Goal: Answer question/provide support: Answer question/provide support

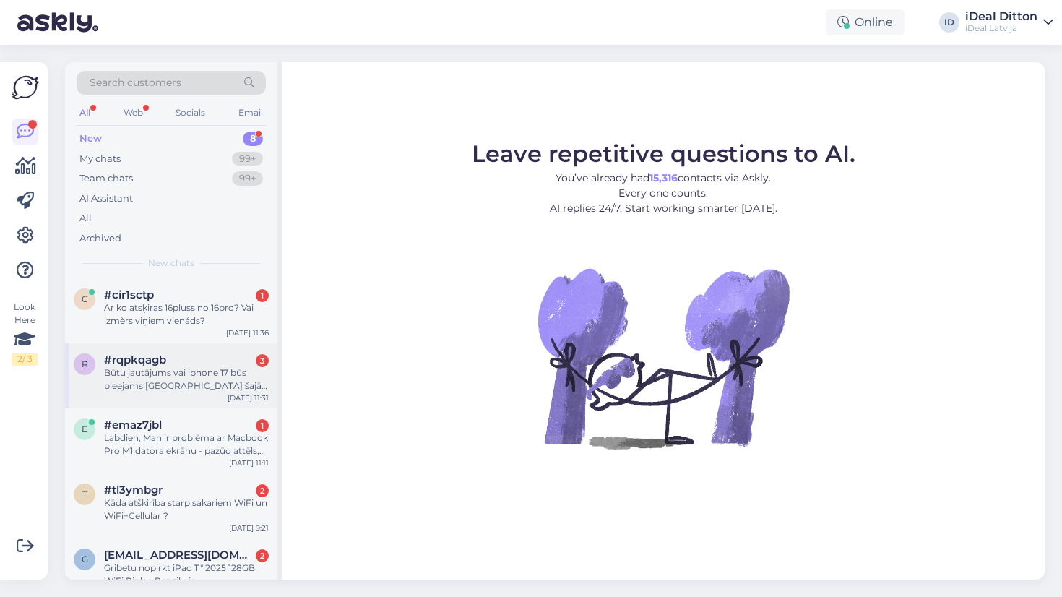
click at [226, 370] on div "Būtu jautājums vai iphone 17 būs pieejams [GEOGRAPHIC_DATA] šajā mēnesī?" at bounding box center [186, 379] width 165 height 26
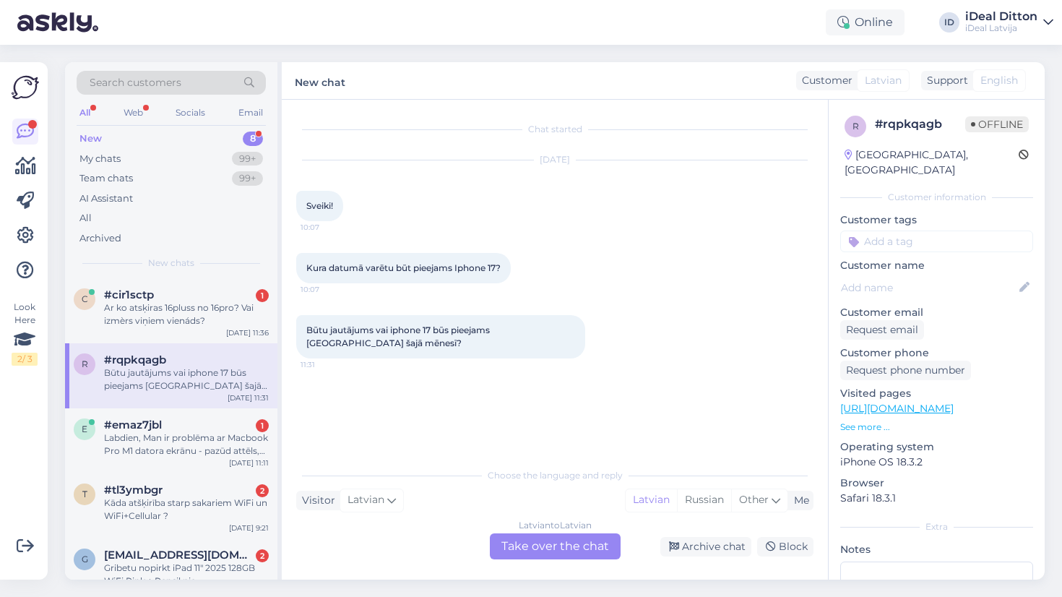
click at [541, 540] on div "Latvian to Latvian Take over the chat" at bounding box center [555, 546] width 131 height 26
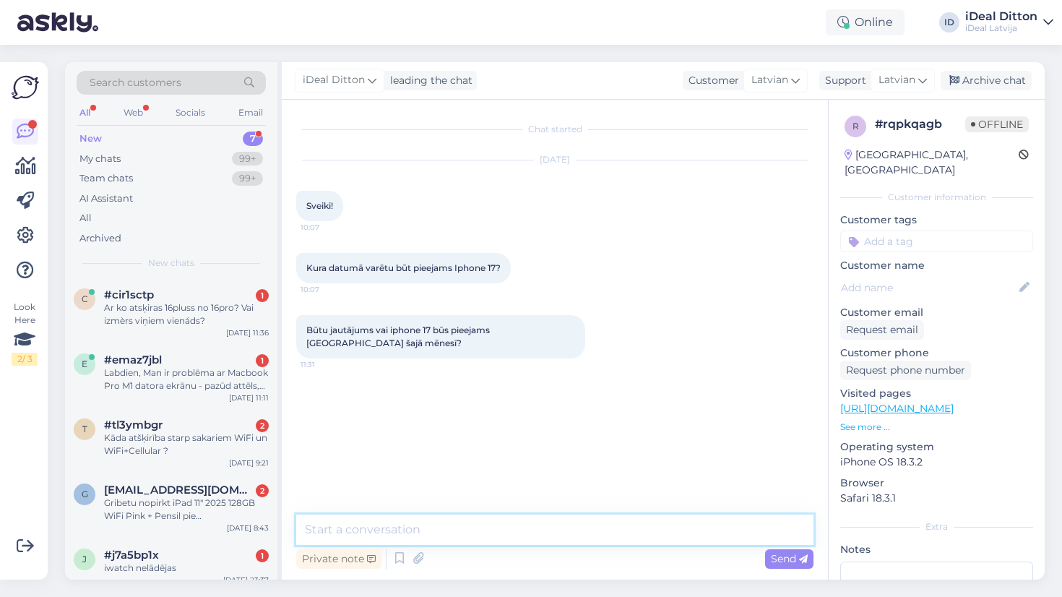
click at [477, 528] on textarea at bounding box center [555, 530] width 518 height 30
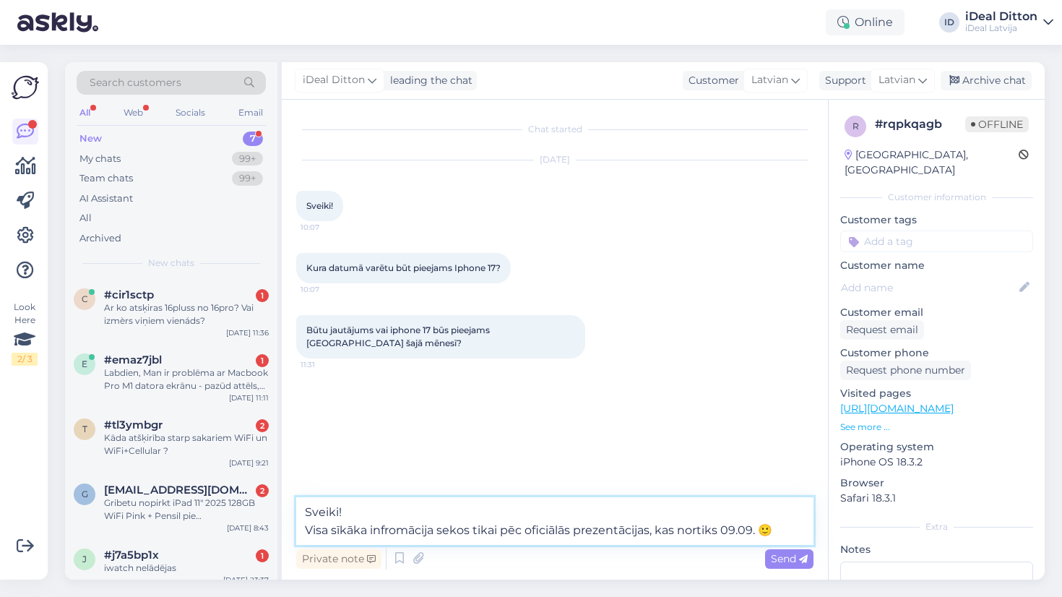
click at [398, 527] on textarea "Sveiki! Visa sīkāka infromācija sekos tikai pēc oficiālās prezentācijas, kas no…" at bounding box center [555, 521] width 518 height 48
click at [699, 527] on textarea "Sveiki! Visa sīkāka informācija sekos tikai pēc oficiālās prezentācijas, kas no…" at bounding box center [555, 521] width 518 height 48
type textarea "Sveiki! Visa sīkāka informācija sekos tikai pēc oficiālās prezentācijas, kas no…"
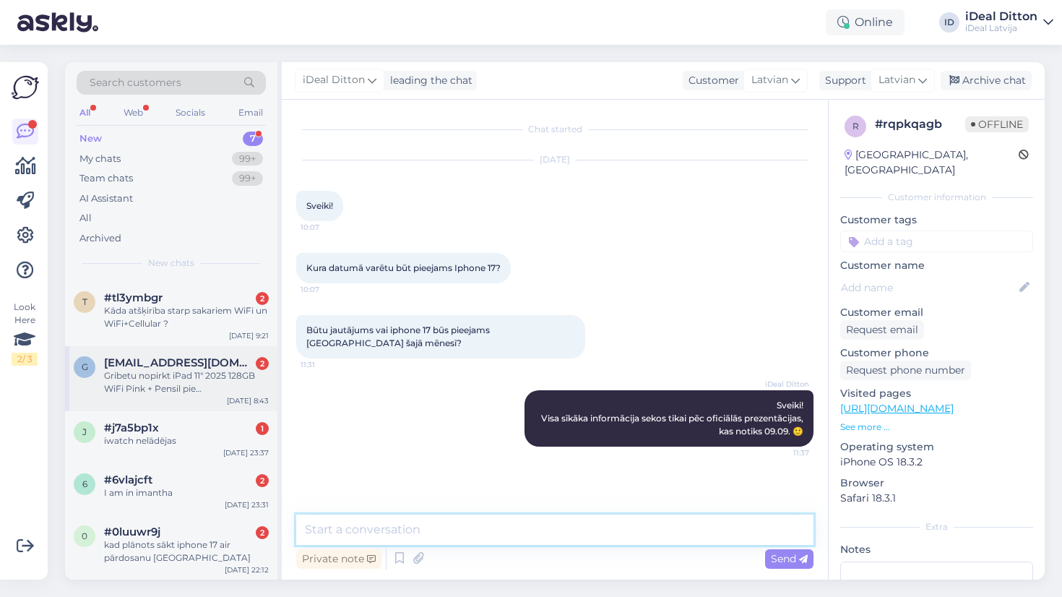
scroll to position [126, 0]
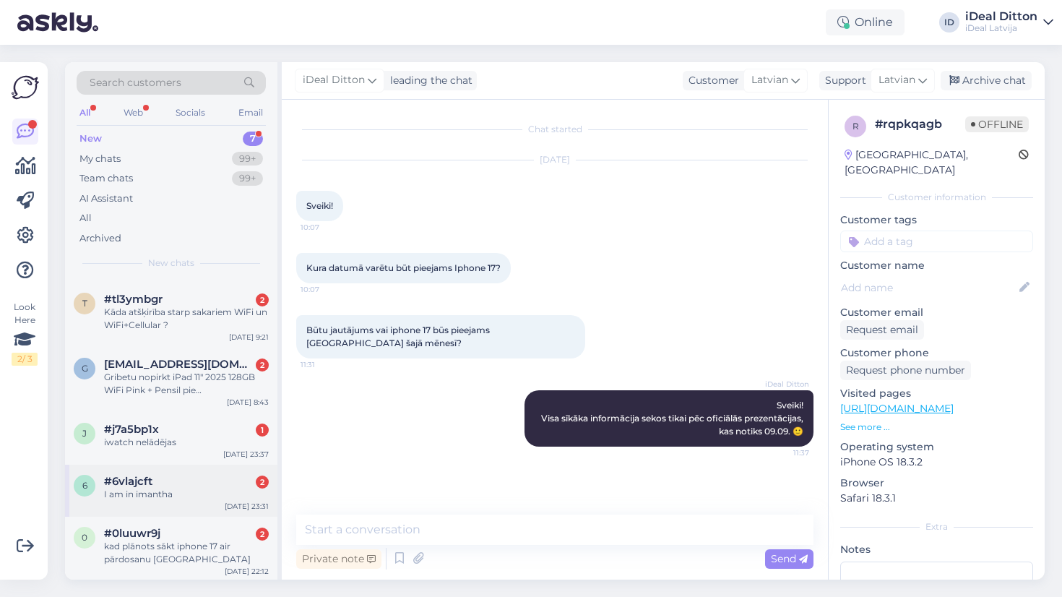
click at [203, 482] on div "#6vlajcft 2" at bounding box center [186, 481] width 165 height 13
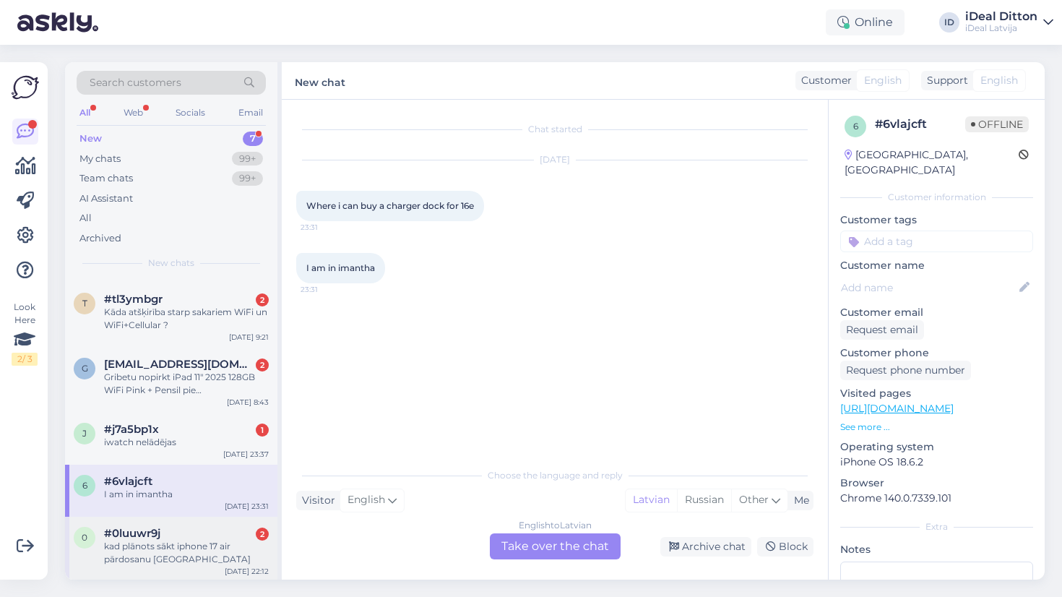
click at [199, 551] on div "kad plānots sākt iphone 17 air pārdosanu [GEOGRAPHIC_DATA]" at bounding box center [186, 553] width 165 height 26
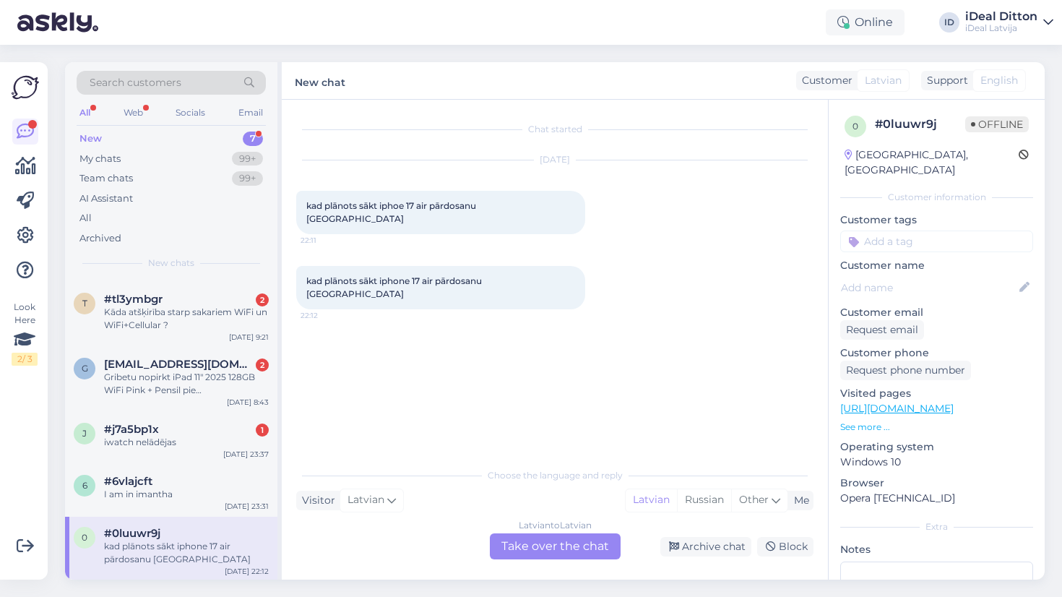
click at [556, 539] on div "Latvian to Latvian Take over the chat" at bounding box center [555, 546] width 131 height 26
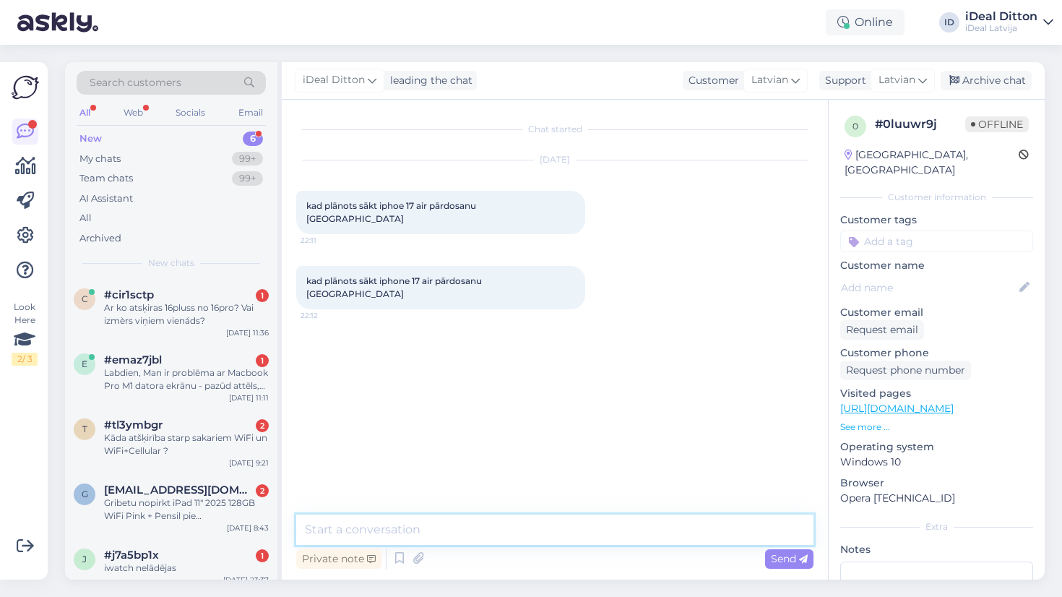
click at [468, 536] on textarea at bounding box center [555, 530] width 518 height 30
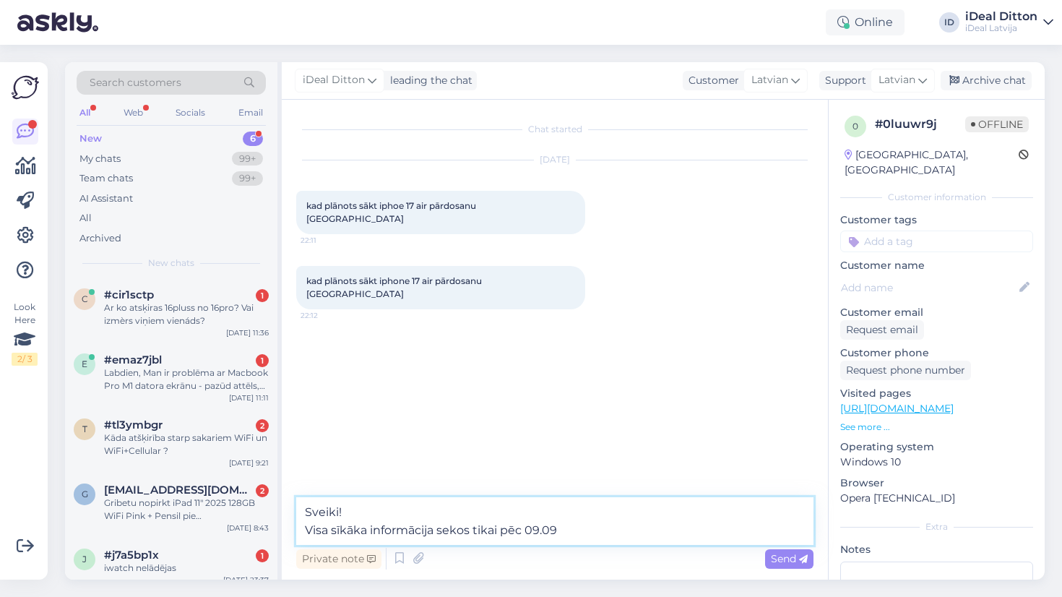
click at [531, 530] on textarea "Sveiki! Visa sīkāka informācija sekos tikai pēc 09.09" at bounding box center [555, 521] width 518 height 48
click at [779, 529] on textarea "Sveiki! Visa sīkāka informācija sekos tikai pēc oficiālās prezentācijas, kas no…" at bounding box center [555, 521] width 518 height 48
click at [718, 527] on textarea "Sveiki! Visa sīkāka informācija sekos tikai pēc oficiālās prezentācijas, kas no…" at bounding box center [555, 521] width 518 height 48
click at [778, 527] on textarea "Sveiki! Visa sīkāka informācija sekos tikai pēc oficiālās prezentācijas, kas no…" at bounding box center [555, 521] width 518 height 48
type textarea "Sveiki! Visa sīkāka informācija sekos tikai pēc oficiālās prezentācijas, kas no…"
